Goal: Check status: Check status

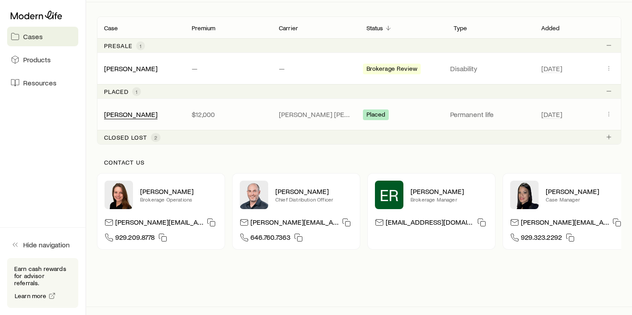
scroll to position [154, 0]
drag, startPoint x: 143, startPoint y: 190, endPoint x: 164, endPoint y: 204, distance: 25.3
click at [164, 204] on div "[PERSON_NAME] Brokerage Operations" at bounding box center [160, 194] width 113 height 28
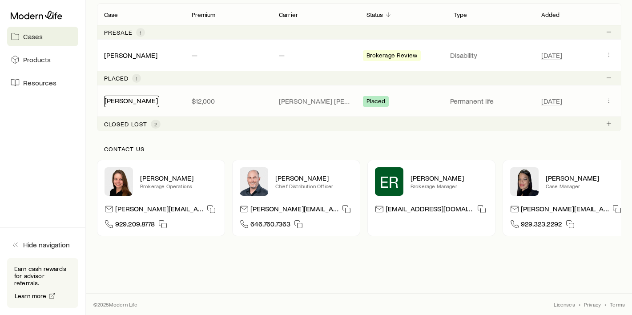
click at [130, 103] on link "[PERSON_NAME]" at bounding box center [130, 100] width 53 height 8
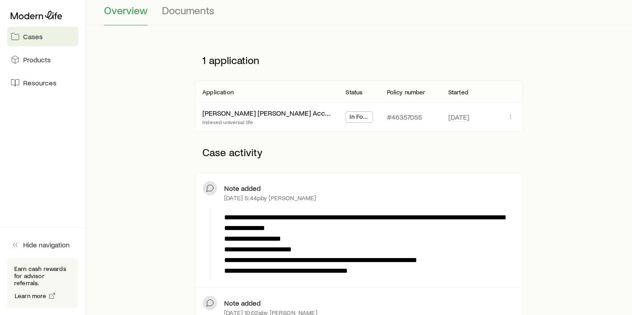
scroll to position [80, 0]
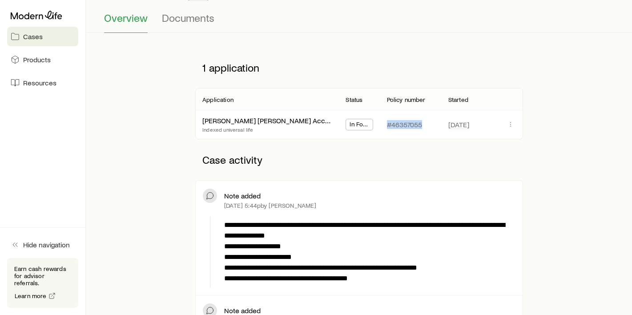
drag, startPoint x: 385, startPoint y: 124, endPoint x: 430, endPoint y: 124, distance: 44.5
click at [430, 124] on div "#46357055" at bounding box center [410, 124] width 61 height 28
click at [430, 124] on div "#46357055" at bounding box center [410, 124] width 47 height 28
drag, startPoint x: 430, startPoint y: 124, endPoint x: 389, endPoint y: 127, distance: 40.6
click at [389, 127] on div "#46357055" at bounding box center [410, 124] width 47 height 28
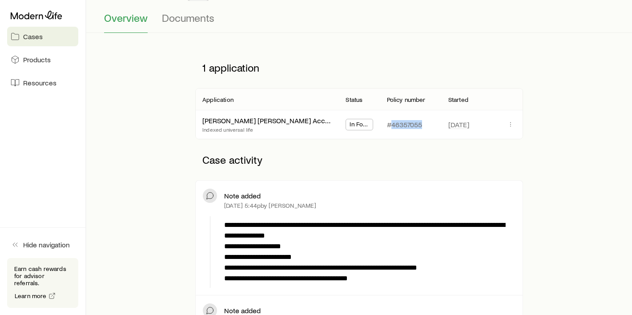
click at [389, 127] on p "#46357055" at bounding box center [404, 124] width 35 height 9
drag, startPoint x: 389, startPoint y: 127, endPoint x: 409, endPoint y: 124, distance: 19.9
click at [409, 124] on p "#46357055" at bounding box center [404, 124] width 35 height 9
drag, startPoint x: 386, startPoint y: 126, endPoint x: 425, endPoint y: 124, distance: 39.2
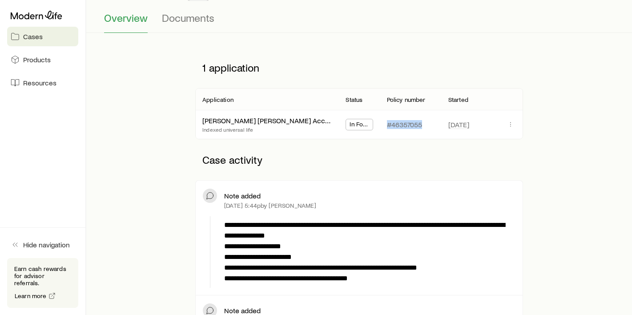
click at [425, 124] on div "#46357055" at bounding box center [410, 124] width 47 height 28
drag, startPoint x: 425, startPoint y: 124, endPoint x: 386, endPoint y: 125, distance: 39.6
click at [386, 125] on div "#46357055" at bounding box center [410, 124] width 61 height 28
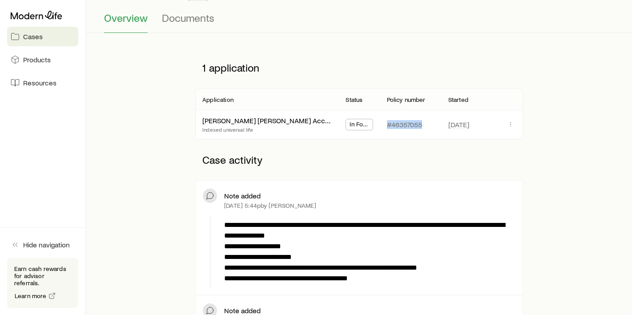
drag, startPoint x: 386, startPoint y: 125, endPoint x: 425, endPoint y: 126, distance: 39.1
click at [425, 126] on div "#46357055" at bounding box center [410, 124] width 61 height 28
click at [425, 126] on div "#46357055" at bounding box center [410, 124] width 47 height 28
drag, startPoint x: 425, startPoint y: 126, endPoint x: 376, endPoint y: 126, distance: 48.9
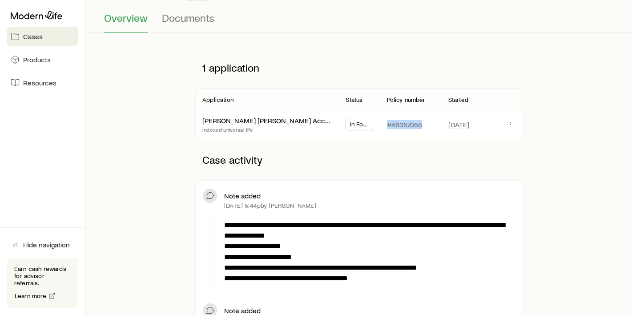
click at [376, 126] on div "[PERSON_NAME] [PERSON_NAME] Accumulation IUL w/ Vitality Indexed universal life…" at bounding box center [359, 124] width 328 height 28
click at [376, 126] on div "In Force" at bounding box center [358, 124] width 41 height 28
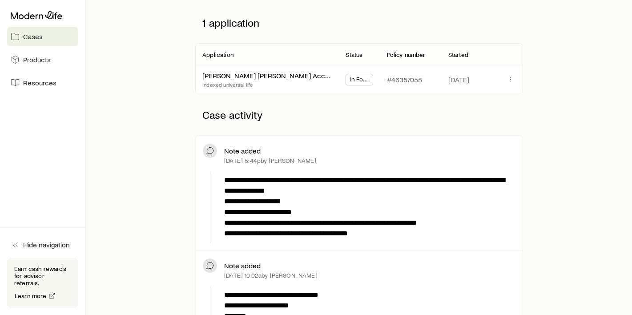
scroll to position [125, 0]
